Goal: Obtain resource: Obtain resource

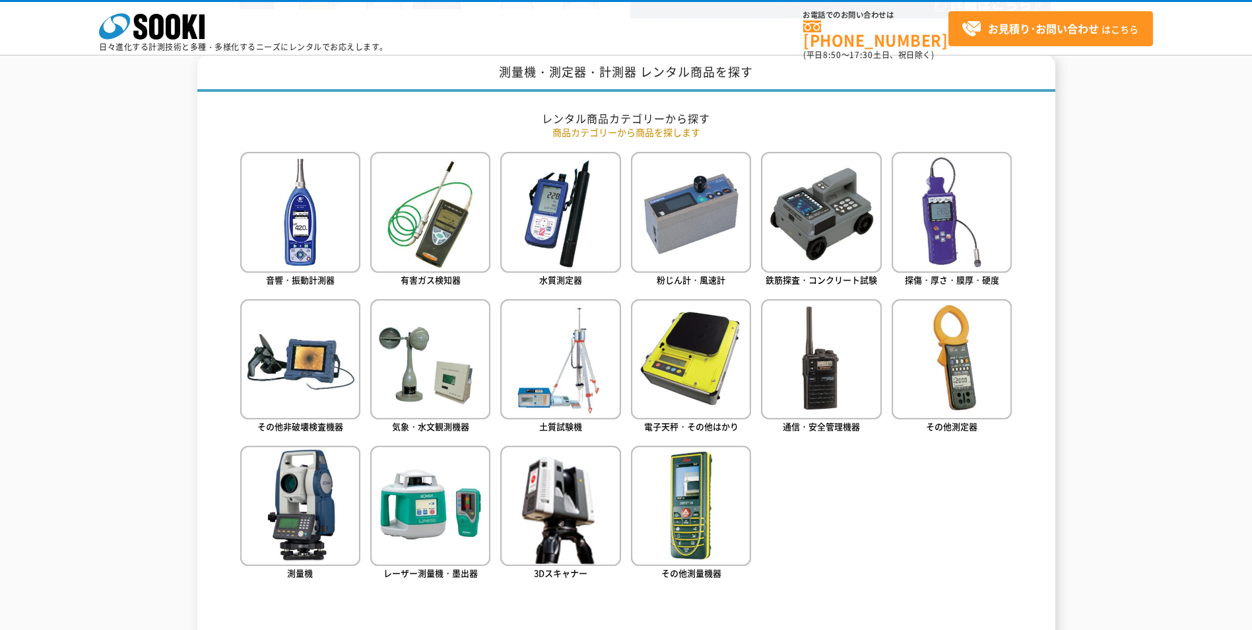
scroll to position [528, 0]
click at [955, 238] on img at bounding box center [952, 211] width 120 height 120
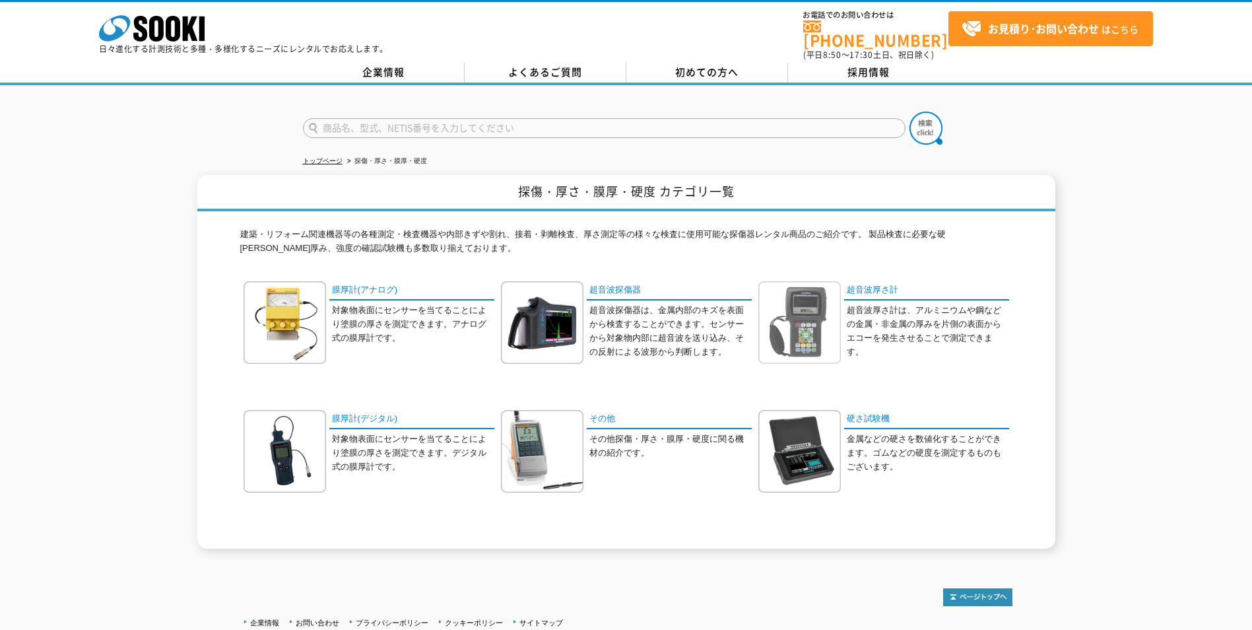
click at [816, 329] on img at bounding box center [799, 322] width 82 height 82
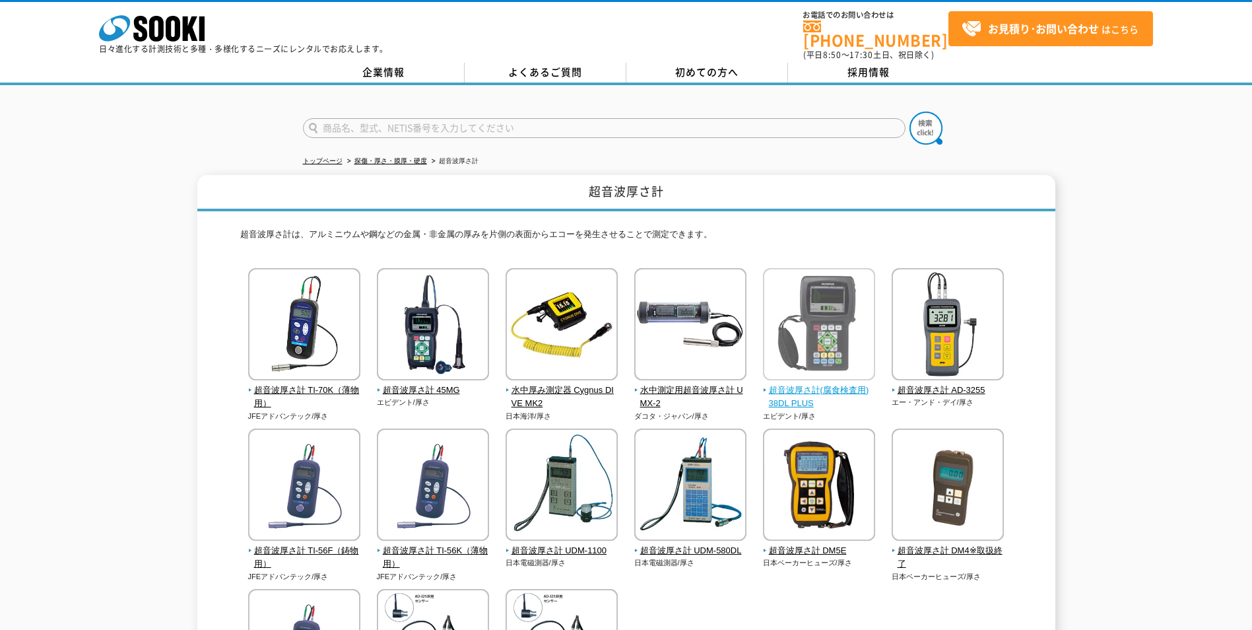
click at [810, 383] on span "超音波厚さ計(腐食検査用) 38DL PLUS" at bounding box center [819, 397] width 113 height 28
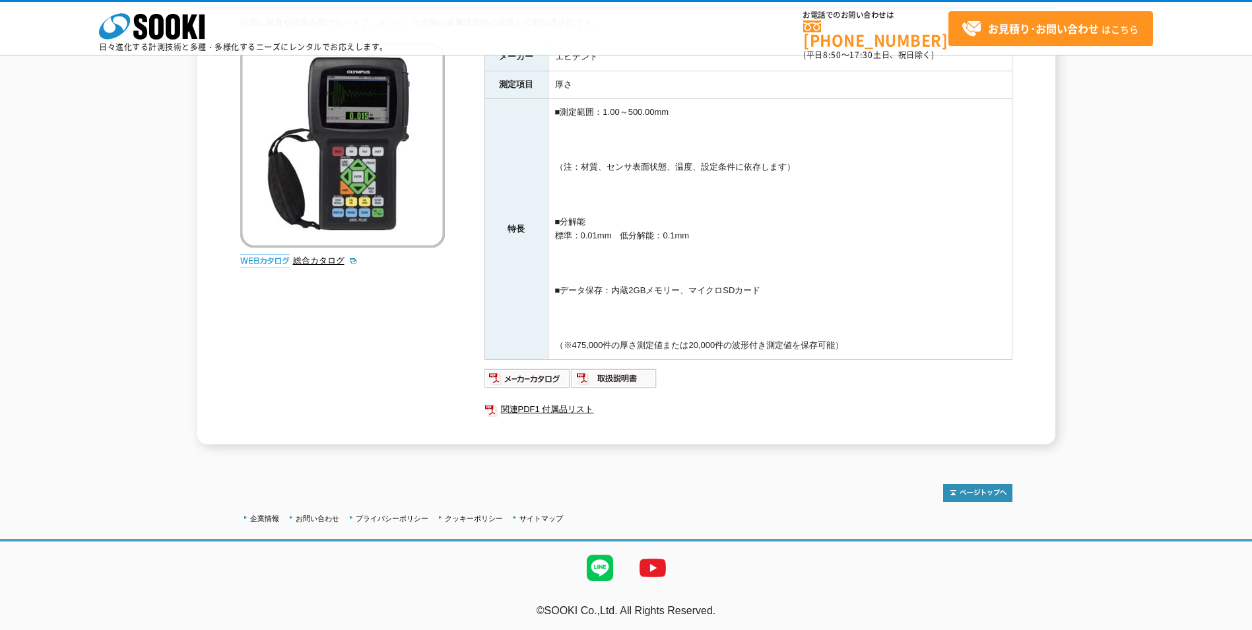
scroll to position [144, 0]
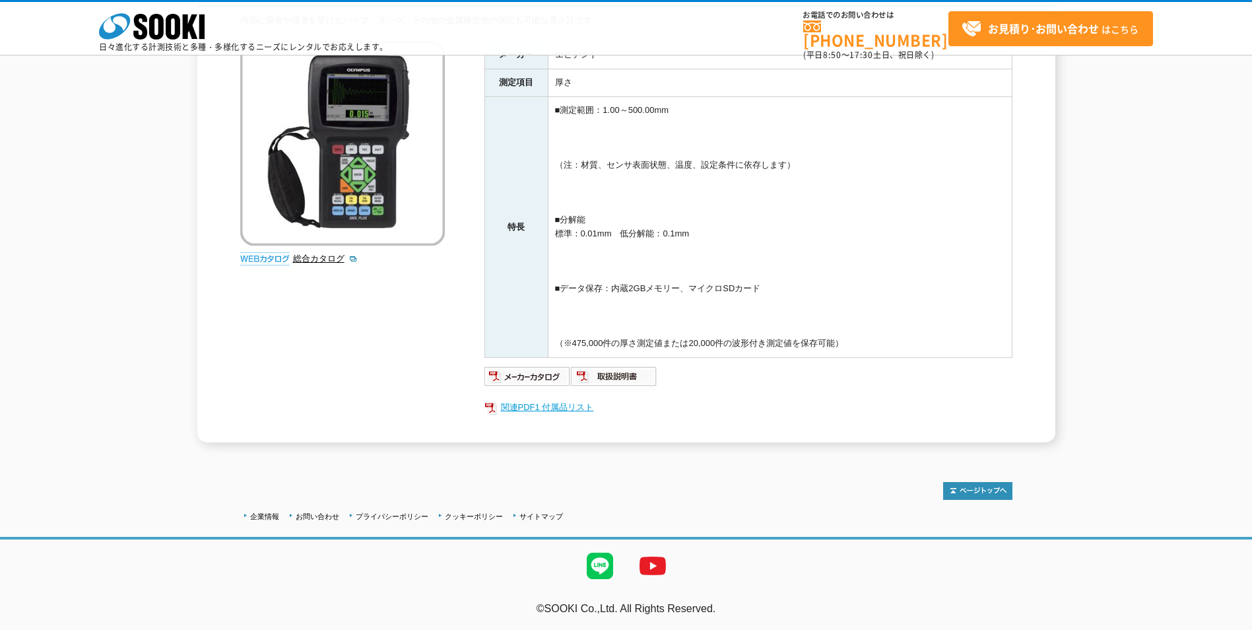
click at [569, 406] on link "関連PDF1 付属品リスト" at bounding box center [748, 407] width 528 height 17
